Goal: Find specific page/section: Find specific page/section

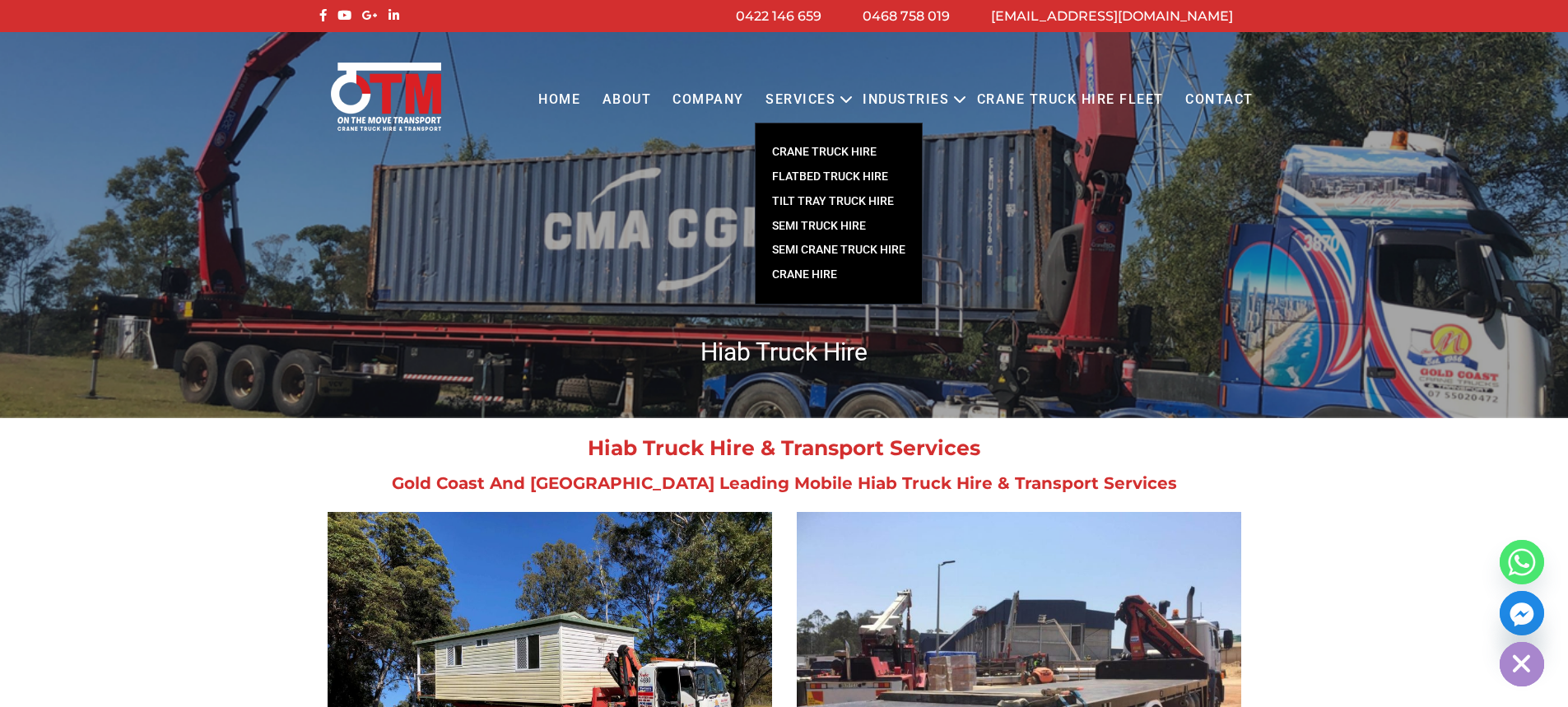
click at [830, 154] on link "CRANE TRUCK HIRE" at bounding box center [839, 152] width 167 height 25
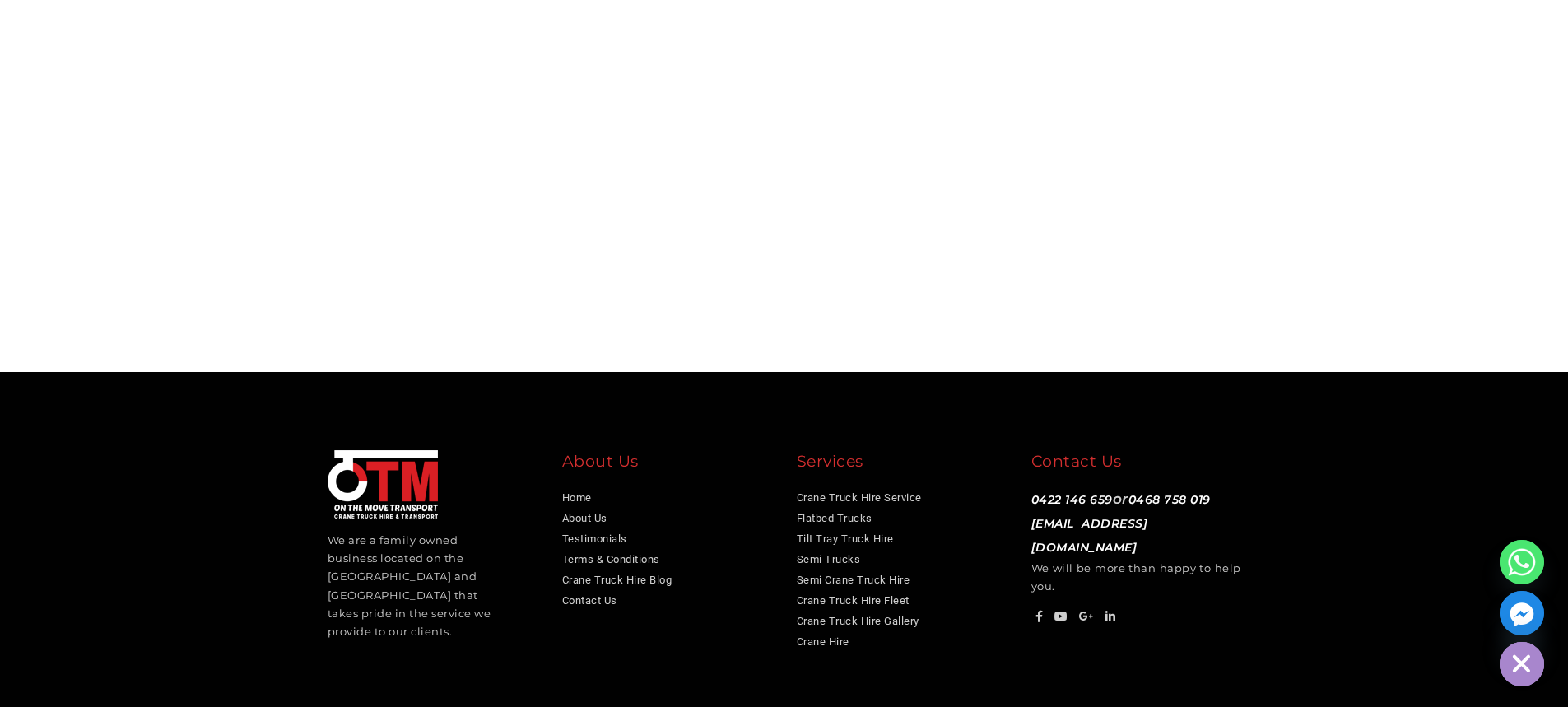
scroll to position [5293, 0]
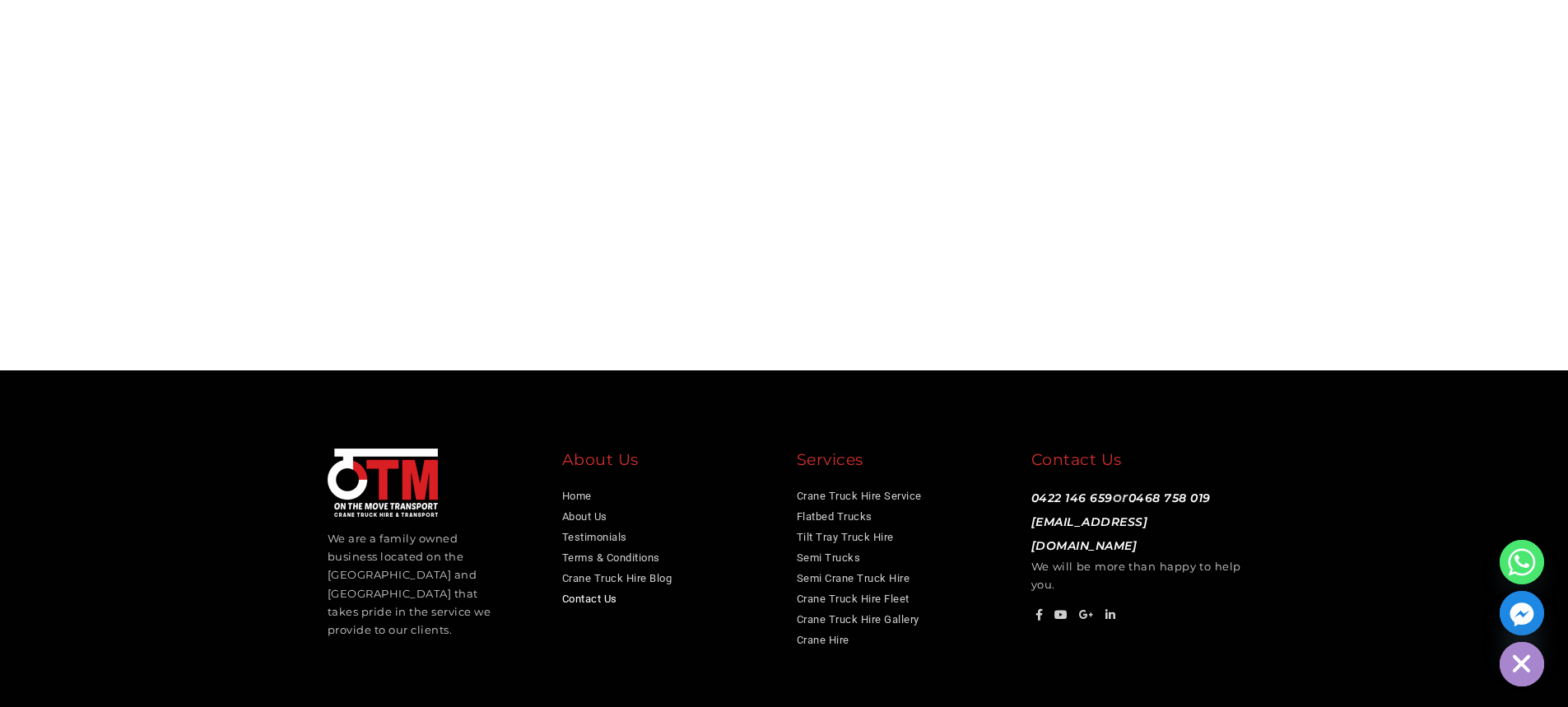
click at [586, 592] on link "Contact Us" at bounding box center [589, 598] width 55 height 12
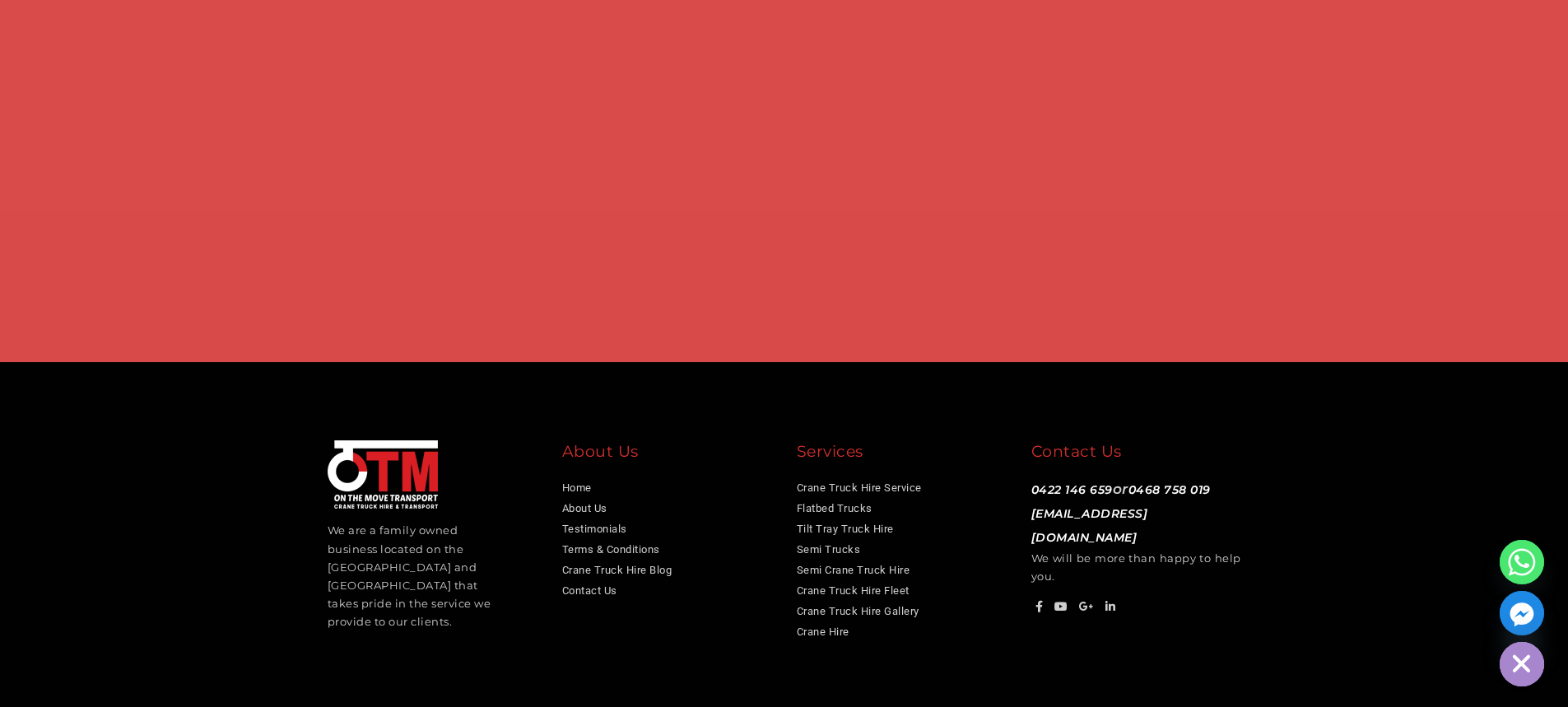
scroll to position [1316, 0]
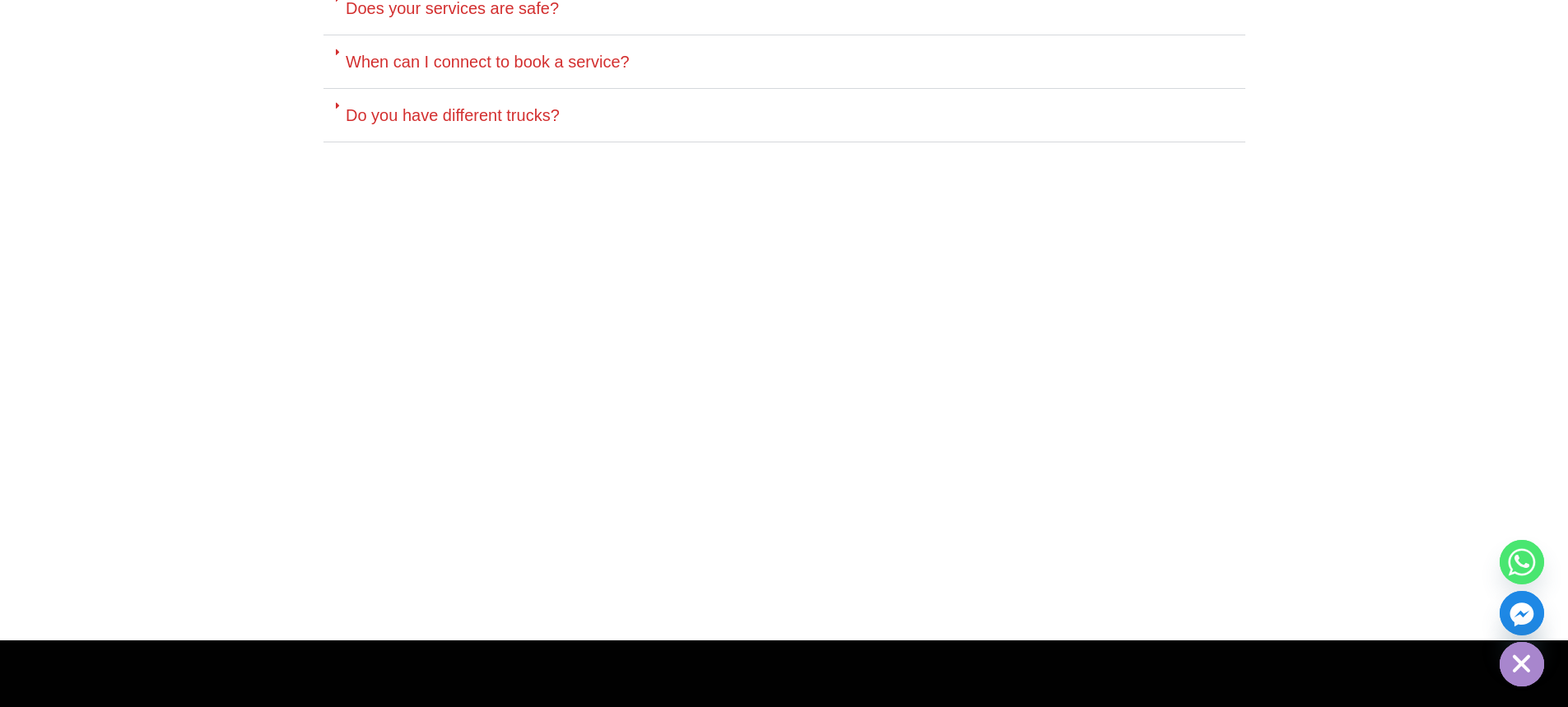
scroll to position [5074, 0]
